Goal: Use online tool/utility: Utilize a website feature to perform a specific function

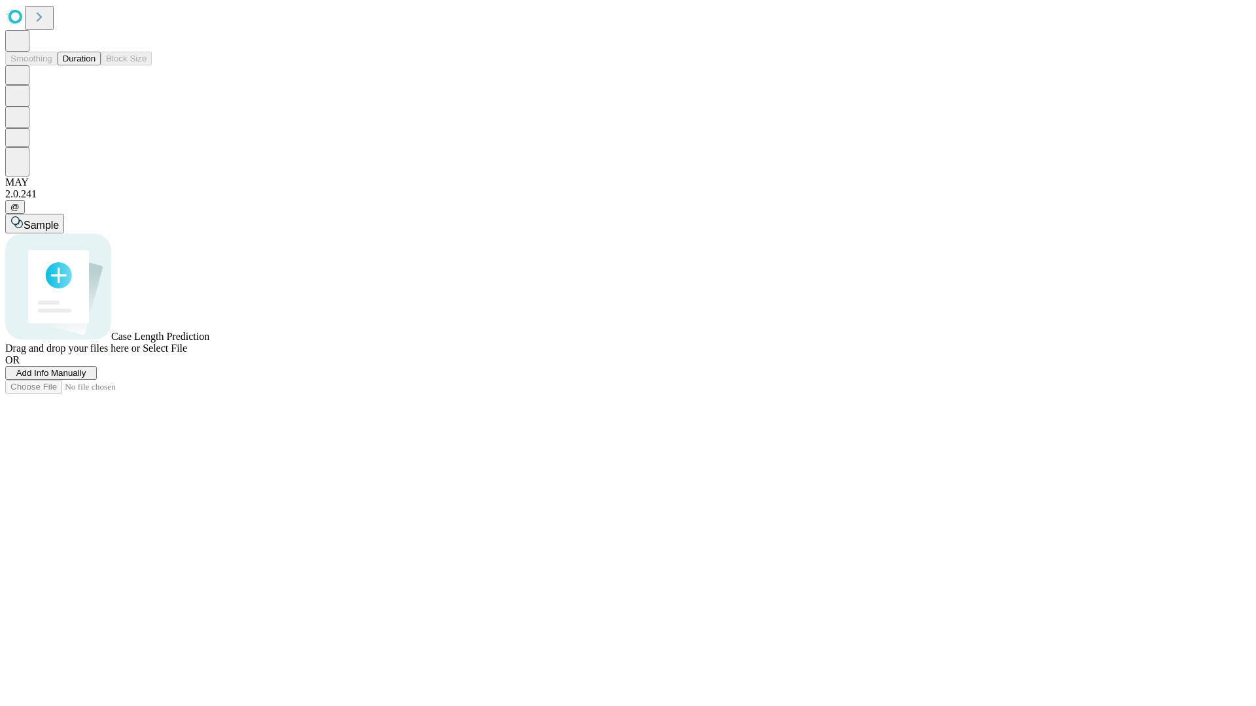
click at [187, 354] on span "Select File" at bounding box center [165, 348] width 44 height 11
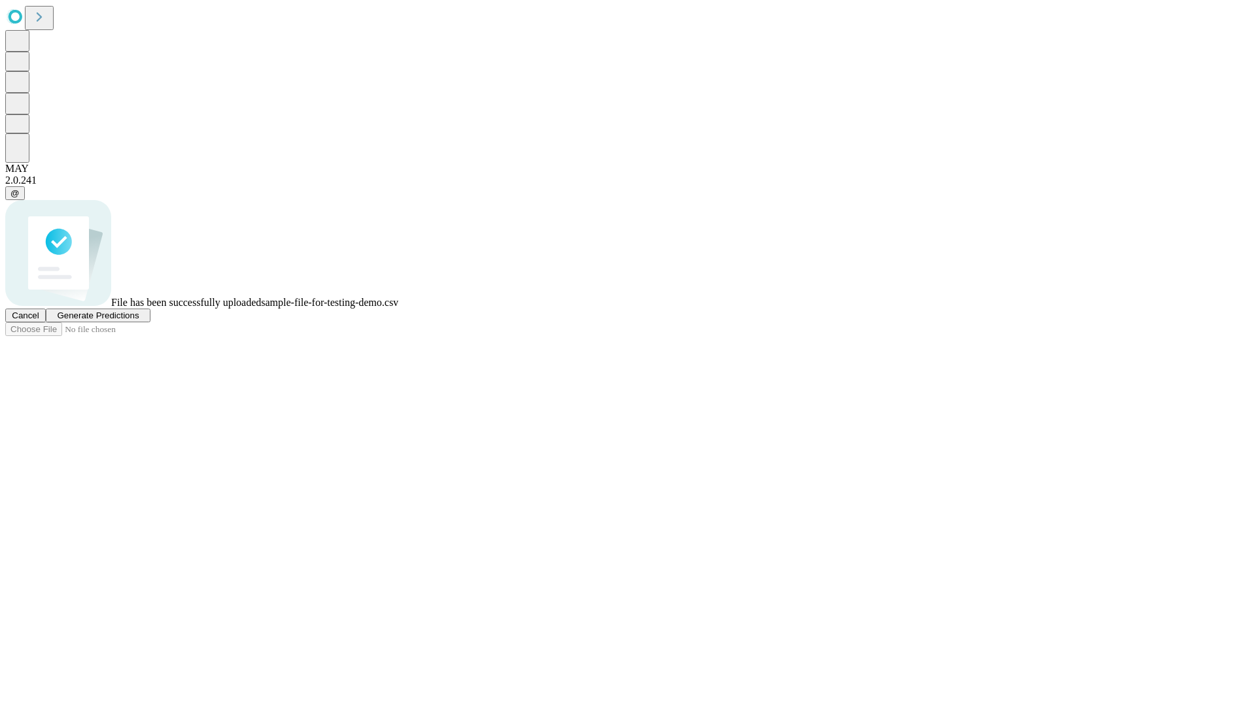
click at [139, 320] on span "Generate Predictions" at bounding box center [98, 316] width 82 height 10
